Goal: Task Accomplishment & Management: Use online tool/utility

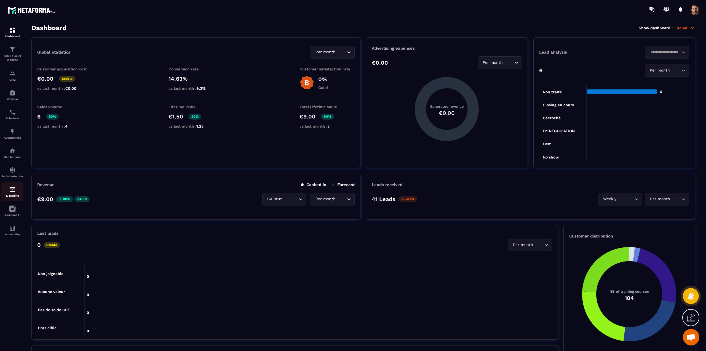
click at [9, 196] on div "E-mailing" at bounding box center [12, 191] width 22 height 11
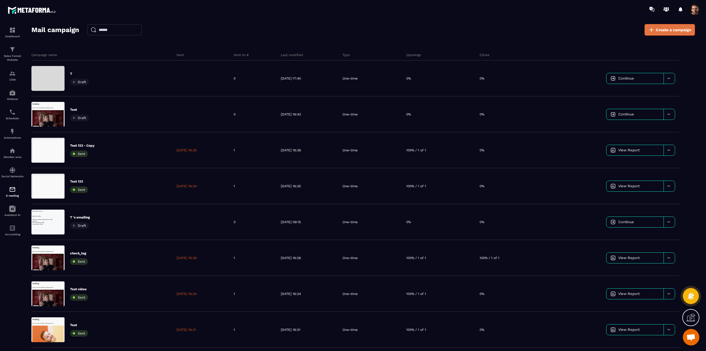
click at [662, 31] on span "Create a campaign" at bounding box center [674, 30] width 36 height 6
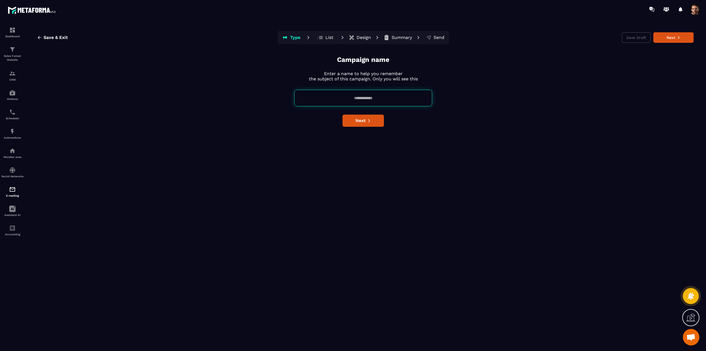
click at [395, 95] on input at bounding box center [363, 98] width 138 height 17
type input "**********"
click at [378, 121] on button "Next" at bounding box center [363, 121] width 41 height 12
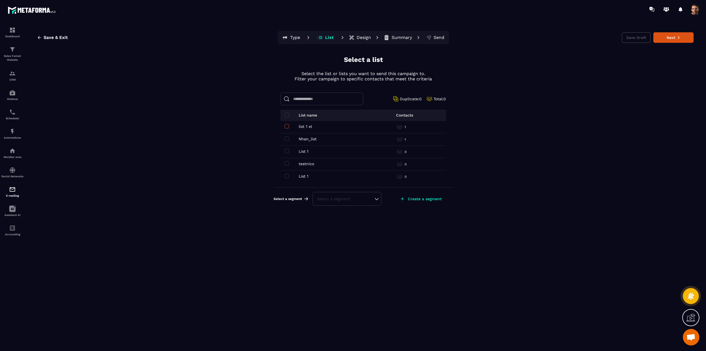
click at [286, 128] on label at bounding box center [287, 126] width 4 height 4
click at [687, 36] on button "Next" at bounding box center [674, 37] width 40 height 10
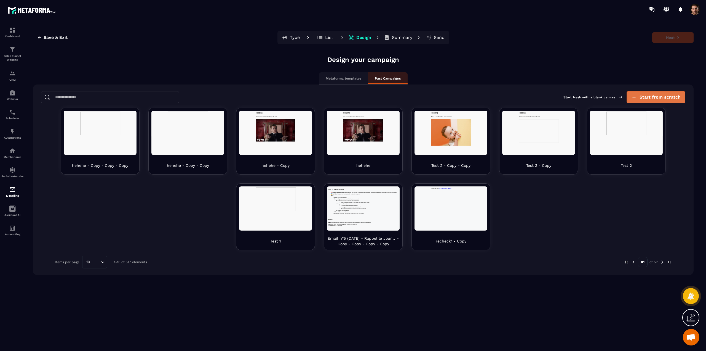
click at [647, 98] on span "Start from scratch" at bounding box center [660, 97] width 41 height 6
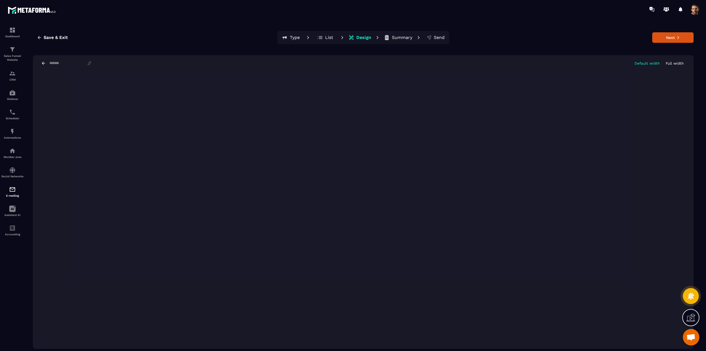
click at [43, 62] on icon at bounding box center [43, 63] width 3 height 3
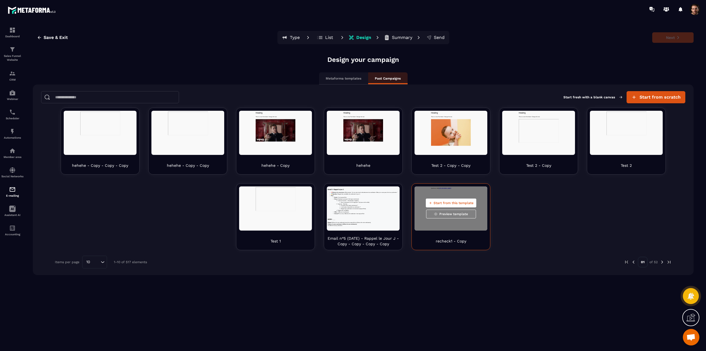
click at [454, 203] on span "Start from this template" at bounding box center [454, 203] width 40 height 4
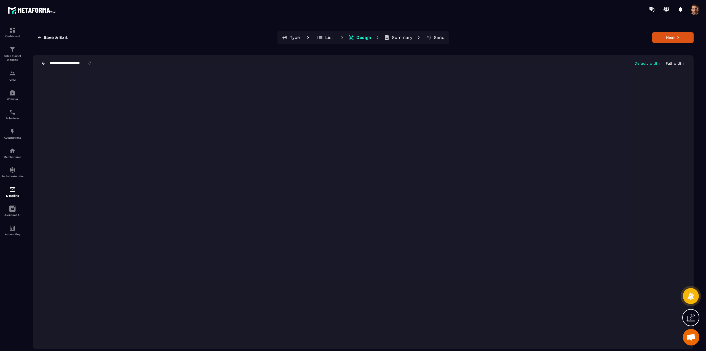
click at [671, 62] on p "Full width" at bounding box center [675, 63] width 18 height 4
click at [672, 61] on p "Full width" at bounding box center [675, 63] width 18 height 4
click at [652, 64] on p "Default width" at bounding box center [647, 63] width 25 height 4
